Goal: Entertainment & Leisure: Consume media (video, audio)

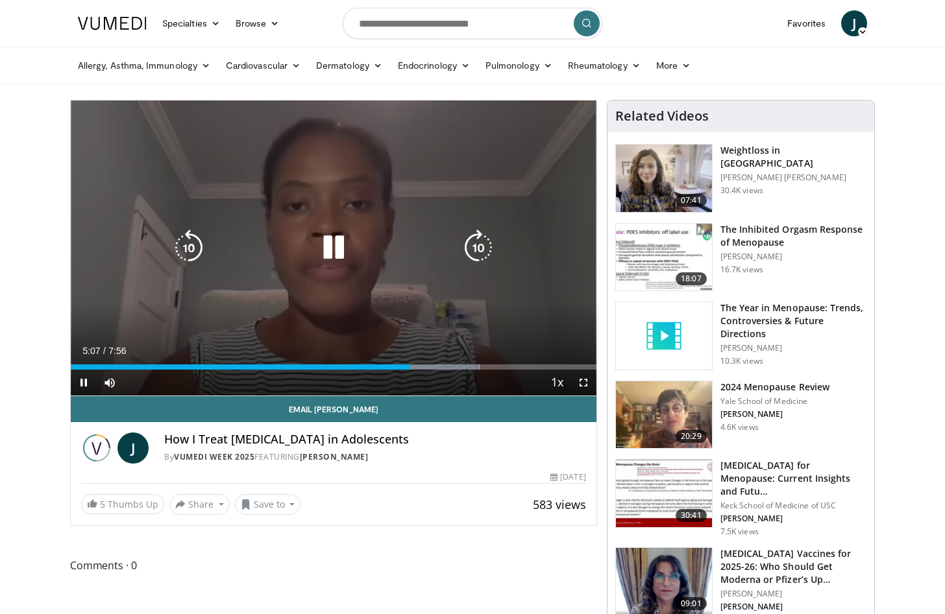
click at [204, 243] on icon "Video Player" at bounding box center [189, 248] width 36 height 36
click at [198, 240] on icon "Video Player" at bounding box center [189, 248] width 36 height 36
click at [334, 247] on icon "Video Player" at bounding box center [333, 248] width 36 height 36
